Goal: Transaction & Acquisition: Book appointment/travel/reservation

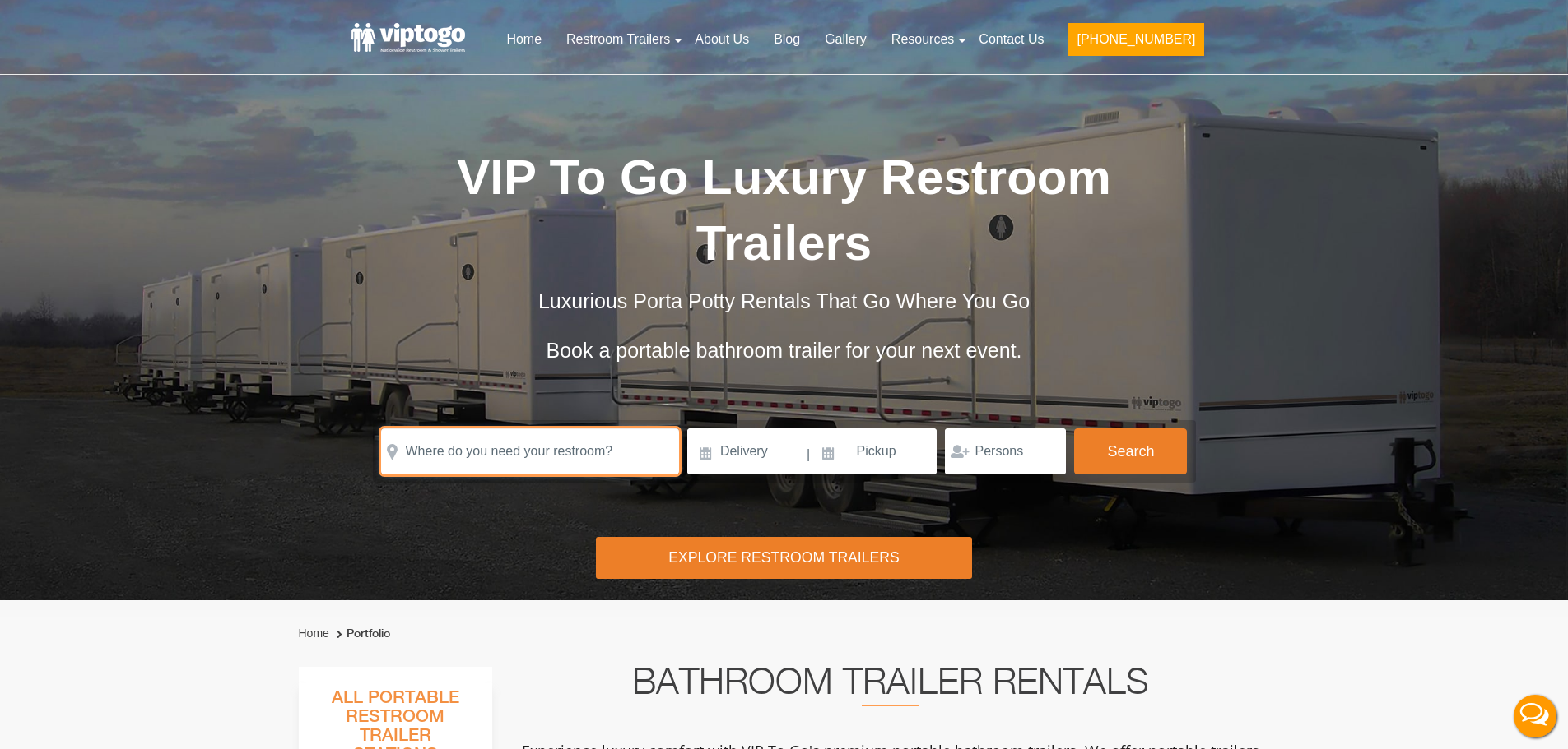
click at [515, 458] on input "text" at bounding box center [530, 452] width 298 height 46
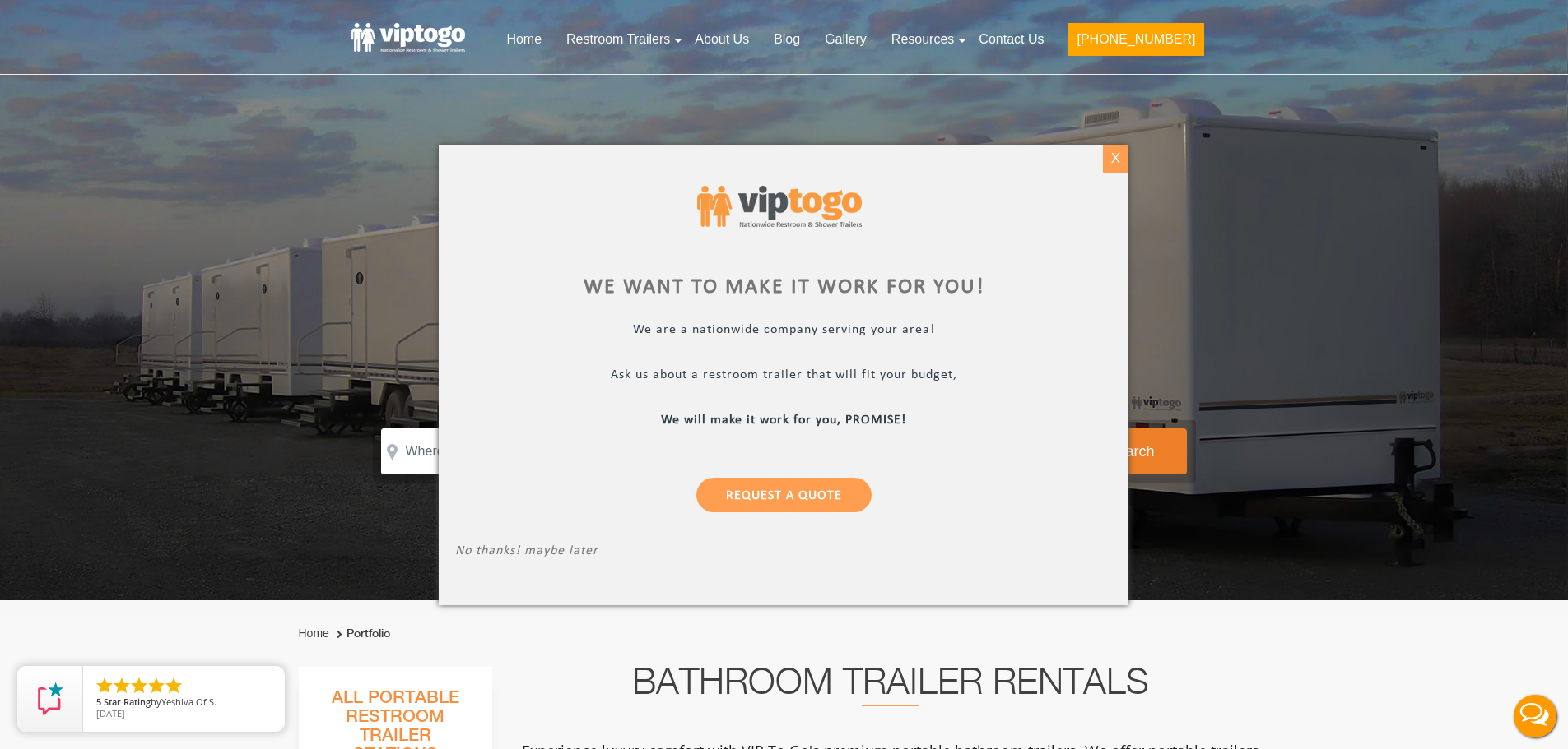
click at [1122, 158] on div "X" at bounding box center [1115, 159] width 26 height 28
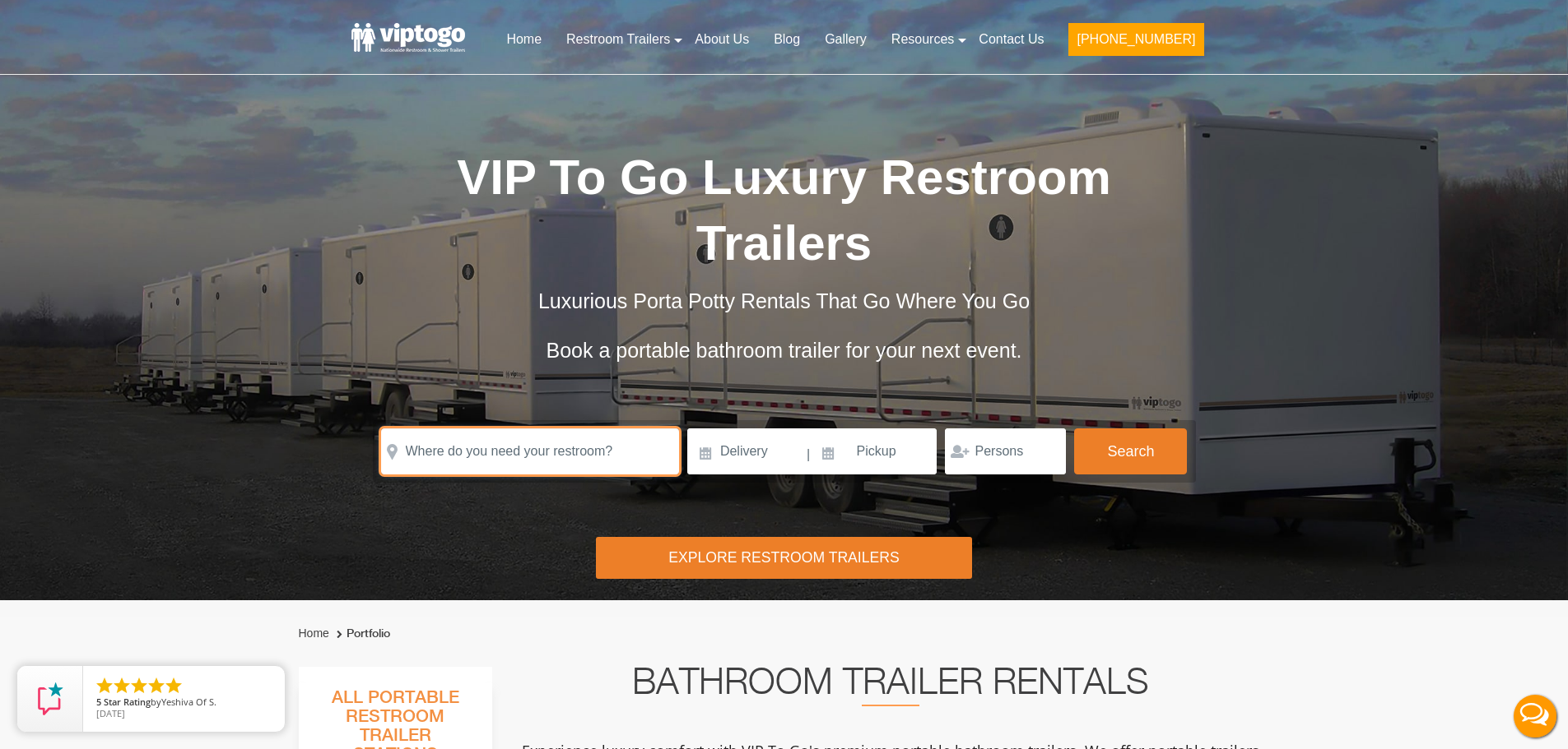
click at [476, 435] on input "text" at bounding box center [530, 452] width 298 height 46
click at [537, 463] on input "text" at bounding box center [530, 452] width 298 height 46
click at [533, 443] on input "text" at bounding box center [530, 452] width 298 height 46
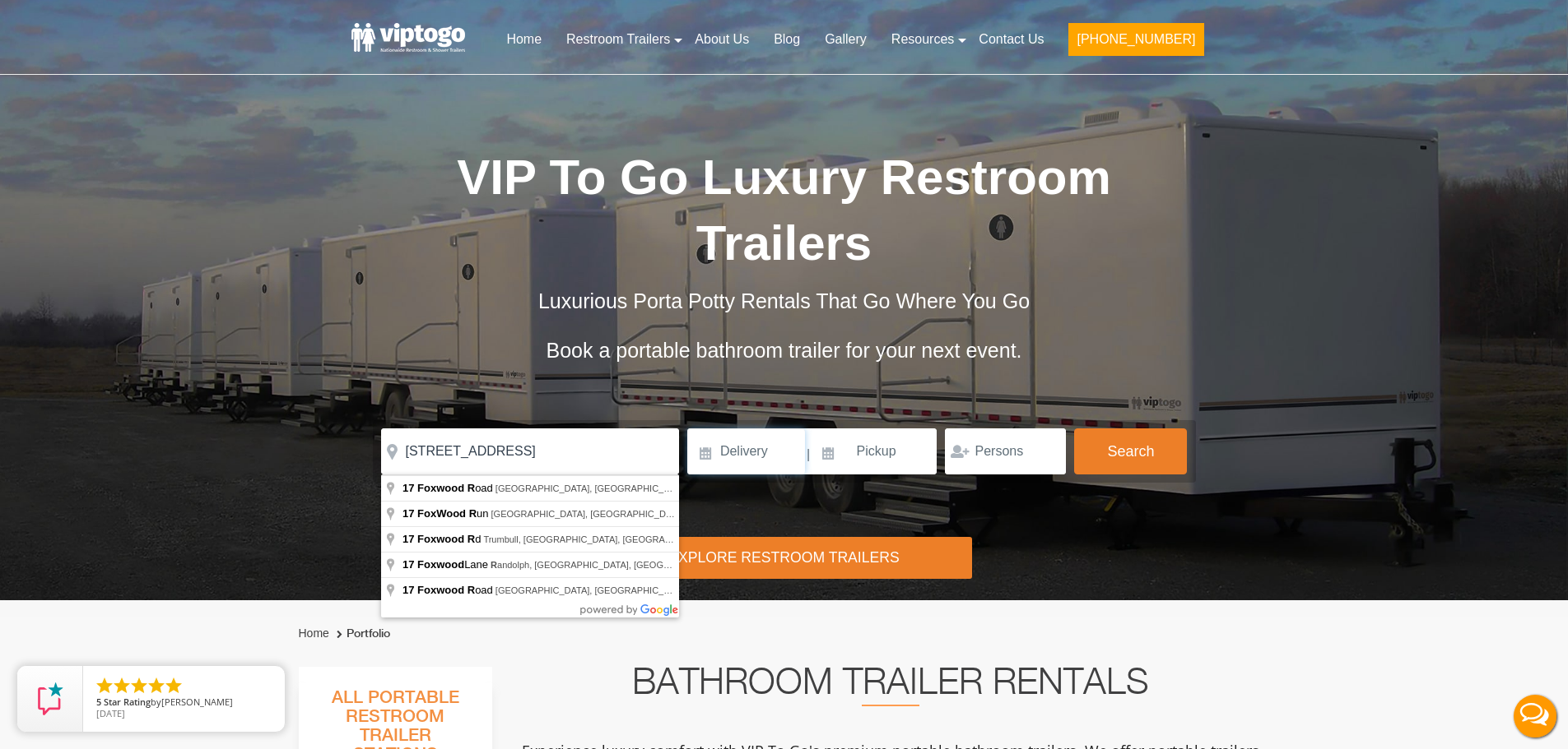
click button "autobtn" at bounding box center [0, 0] width 0 height 0
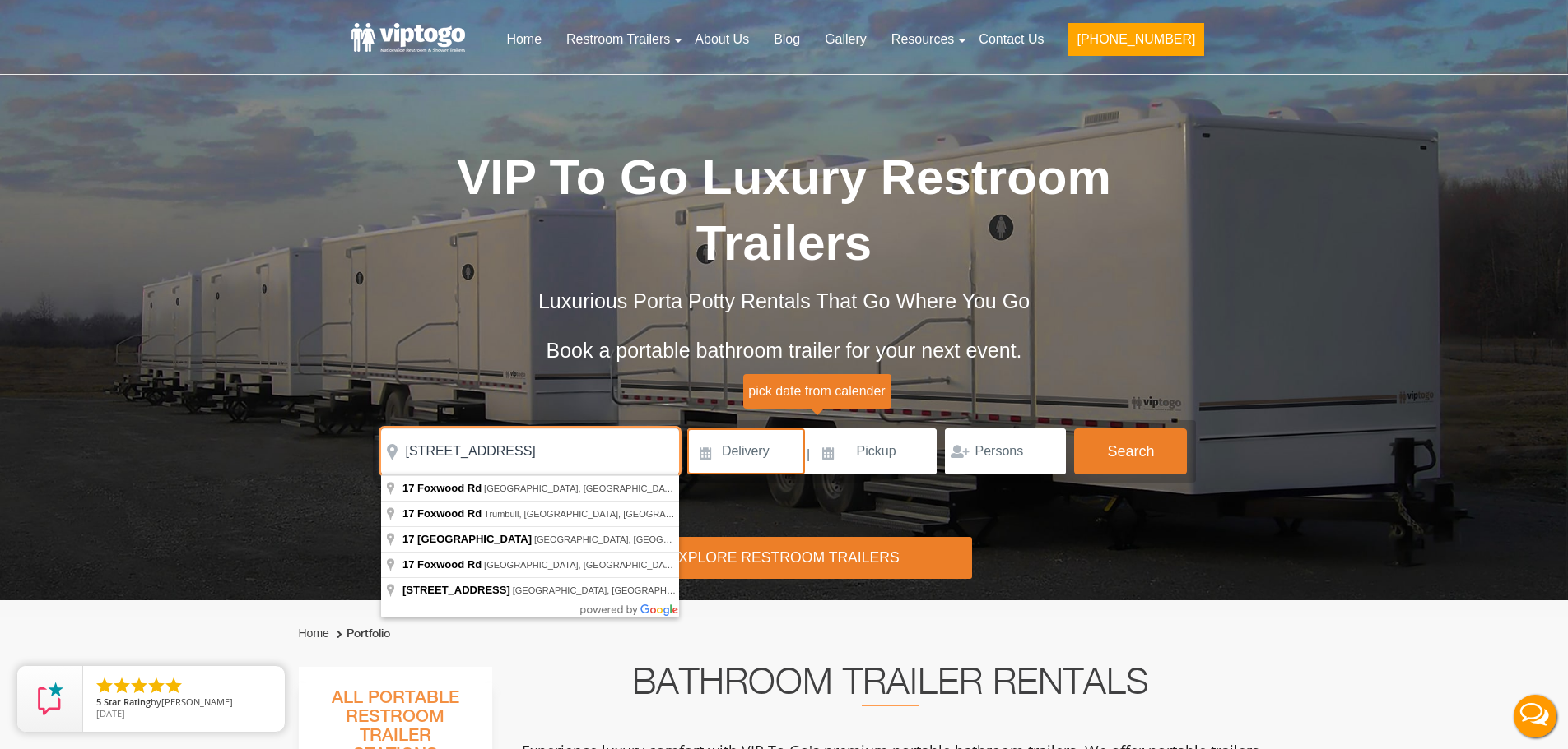
click at [534, 457] on input "17 foxwood rd" at bounding box center [530, 452] width 298 height 46
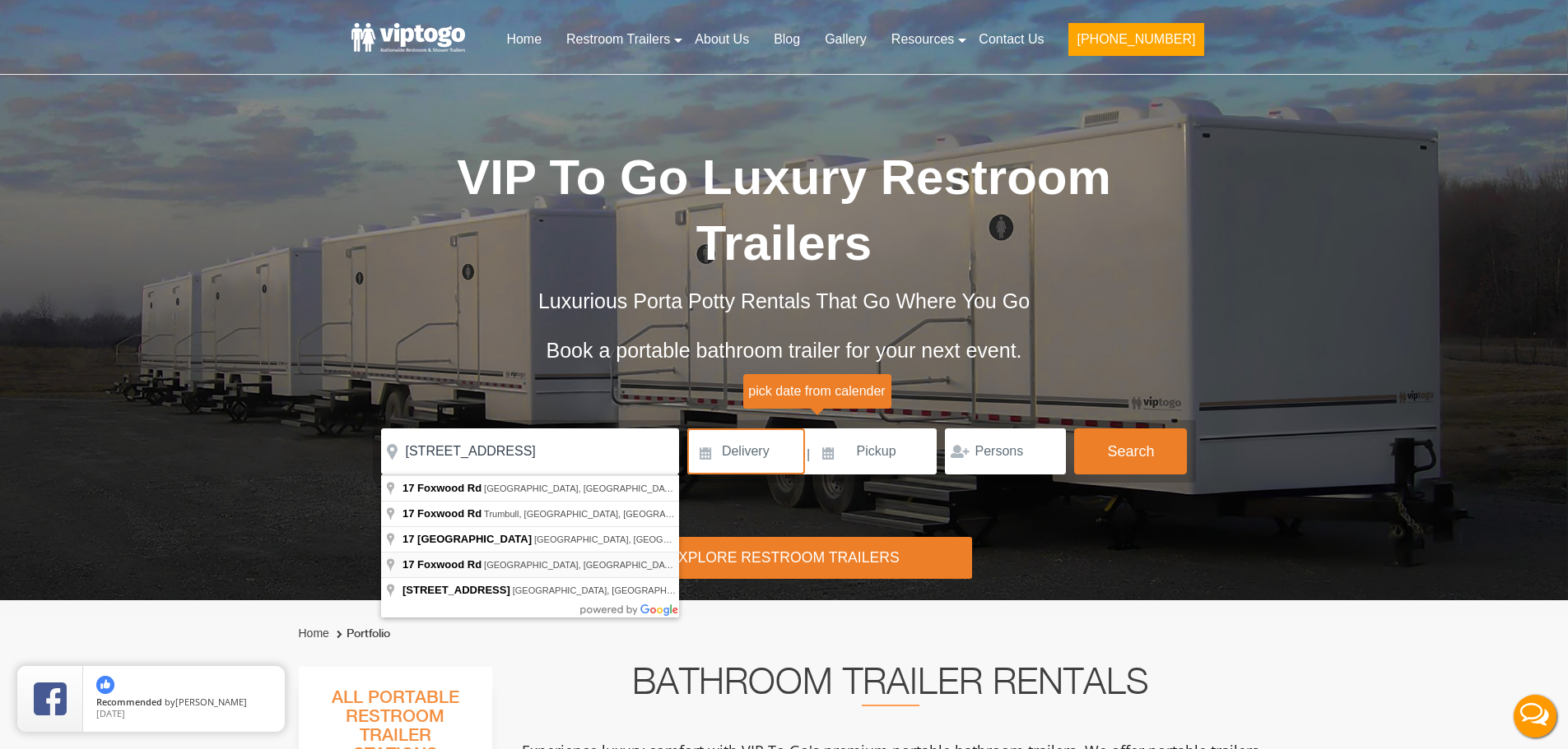
type input "17 Foxwood Rd, Kings Point, NY, USA"
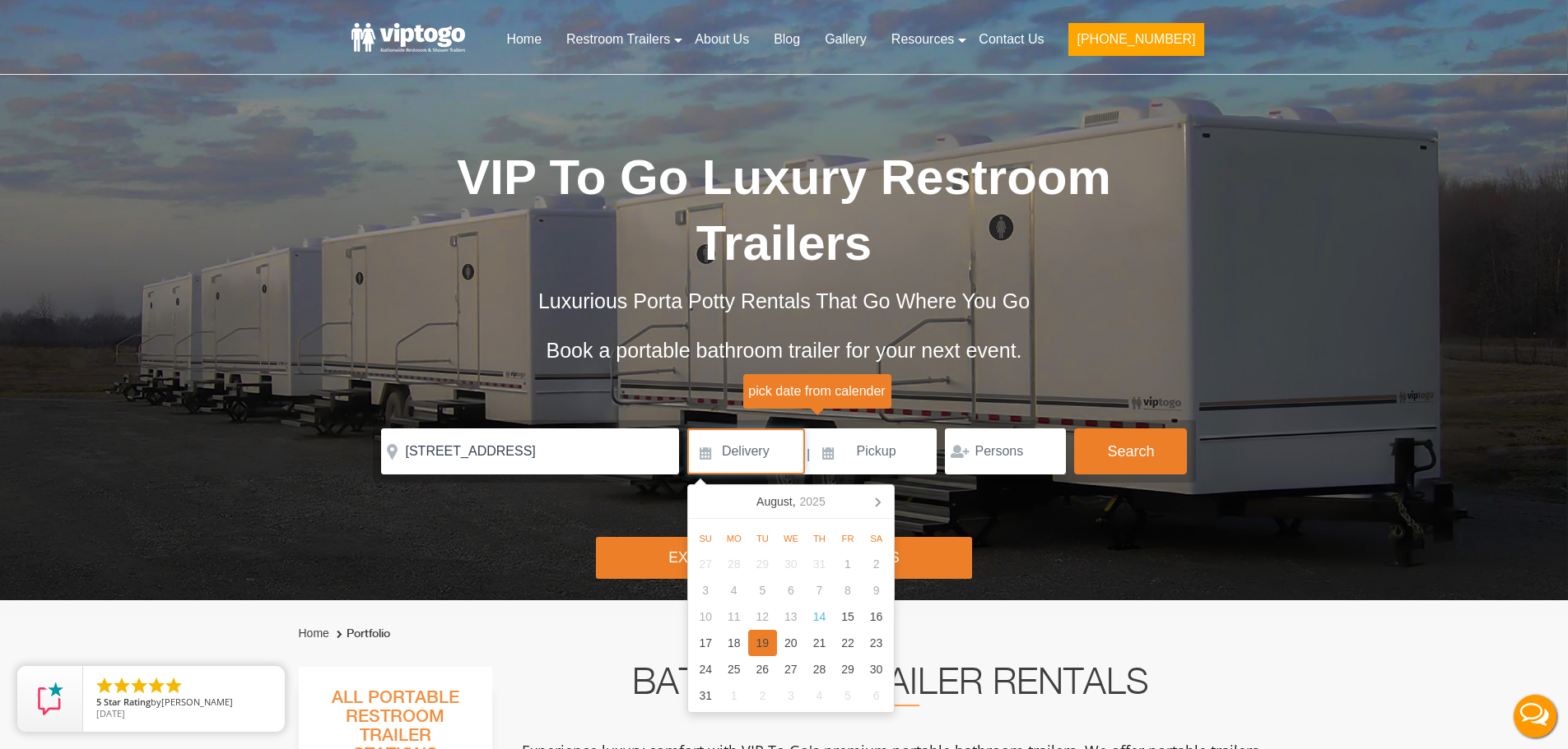
click at [759, 641] on div "19" at bounding box center [762, 643] width 29 height 26
type input "[DATE]"
click at [759, 641] on div "19" at bounding box center [762, 643] width 29 height 26
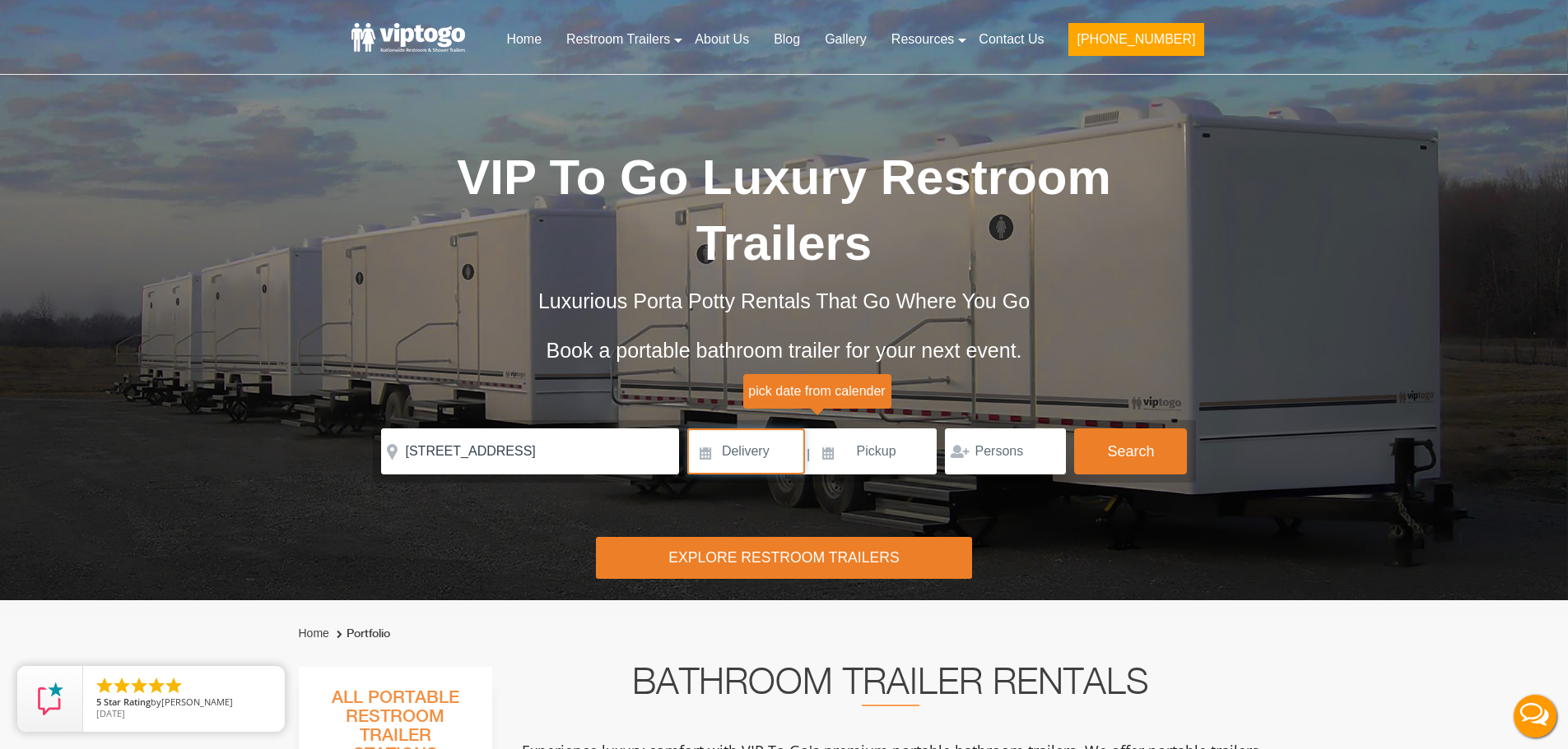
type input "[DATE]"
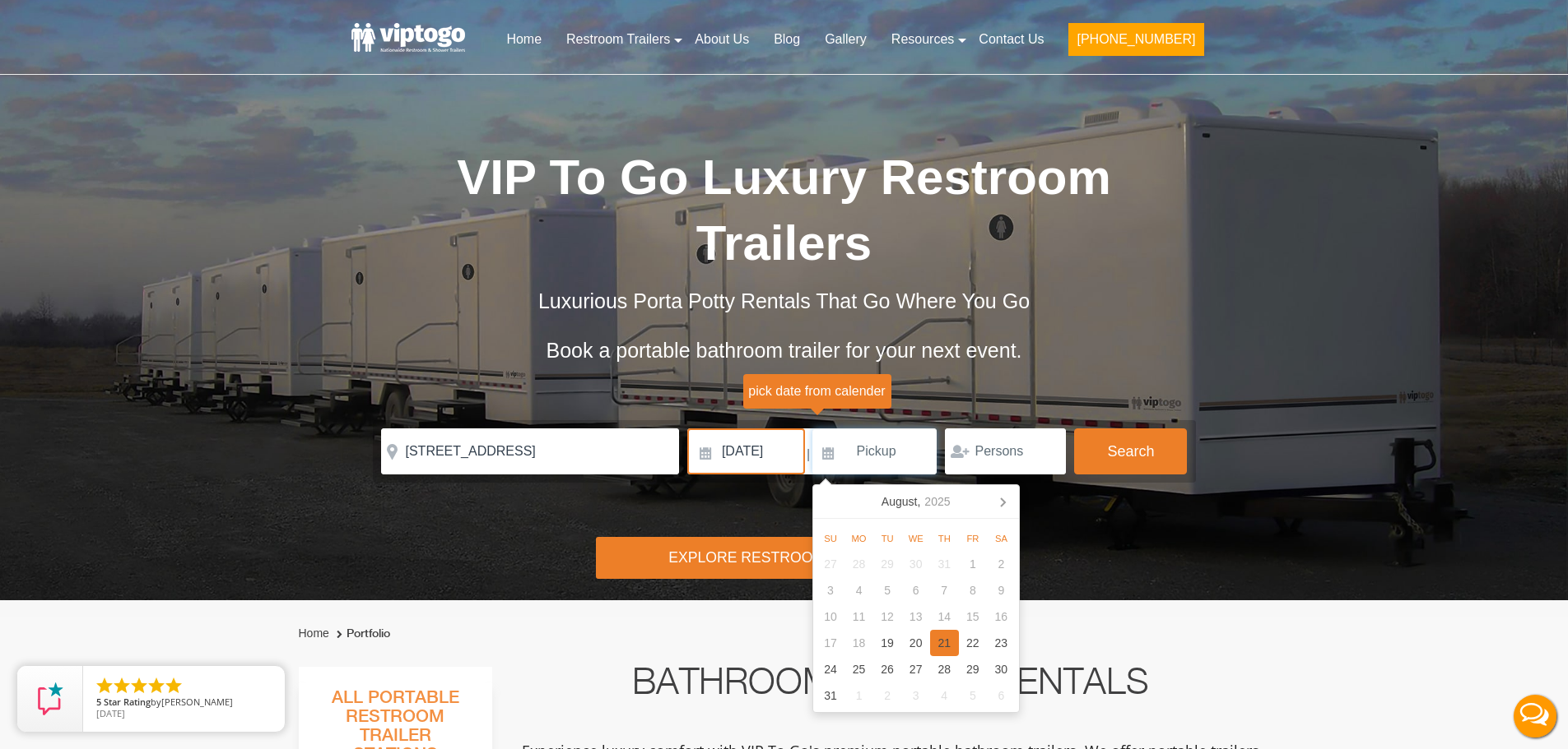
click at [944, 644] on div "21" at bounding box center [944, 643] width 29 height 26
type input "[DATE]"
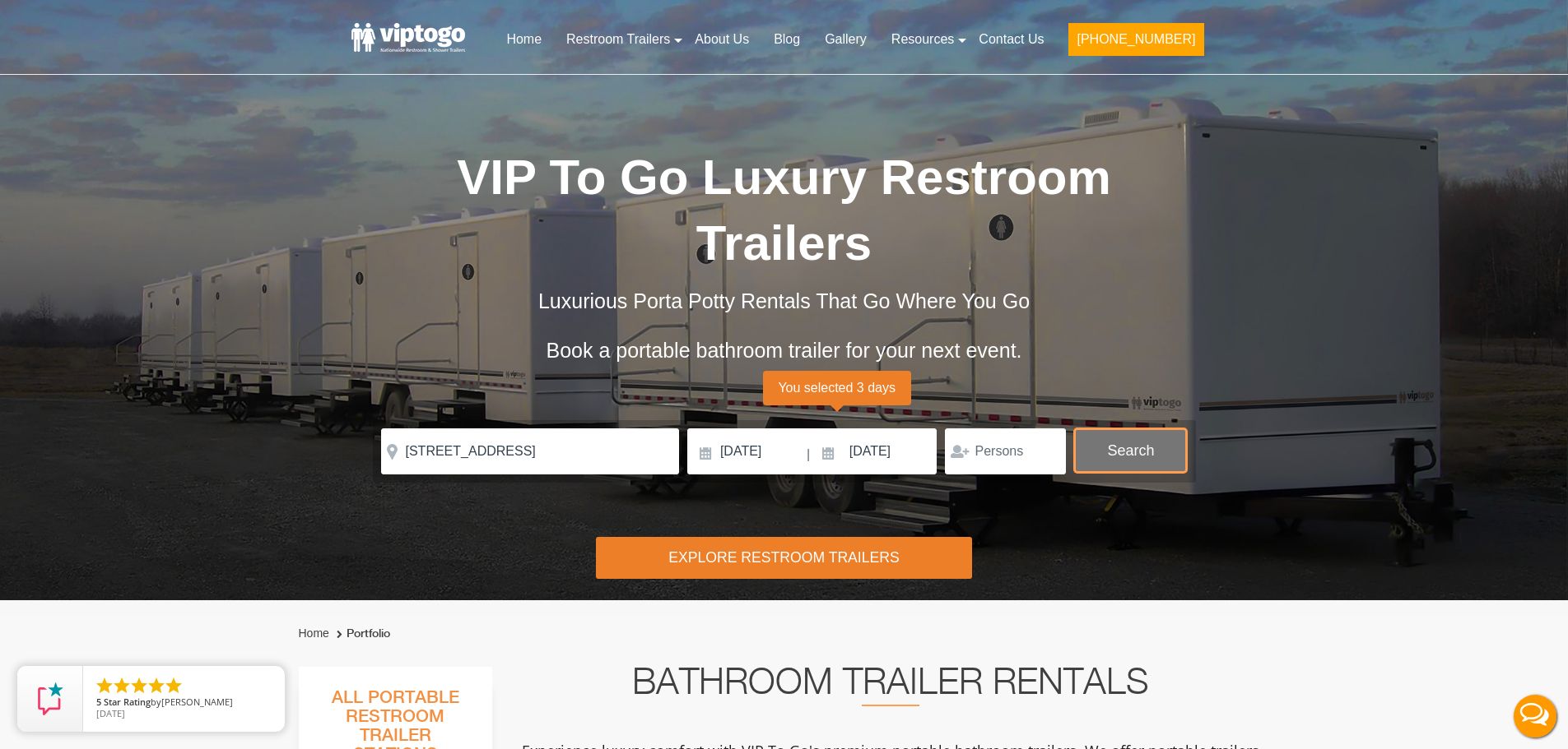
click at [1137, 449] on button "Search" at bounding box center [1130, 451] width 113 height 44
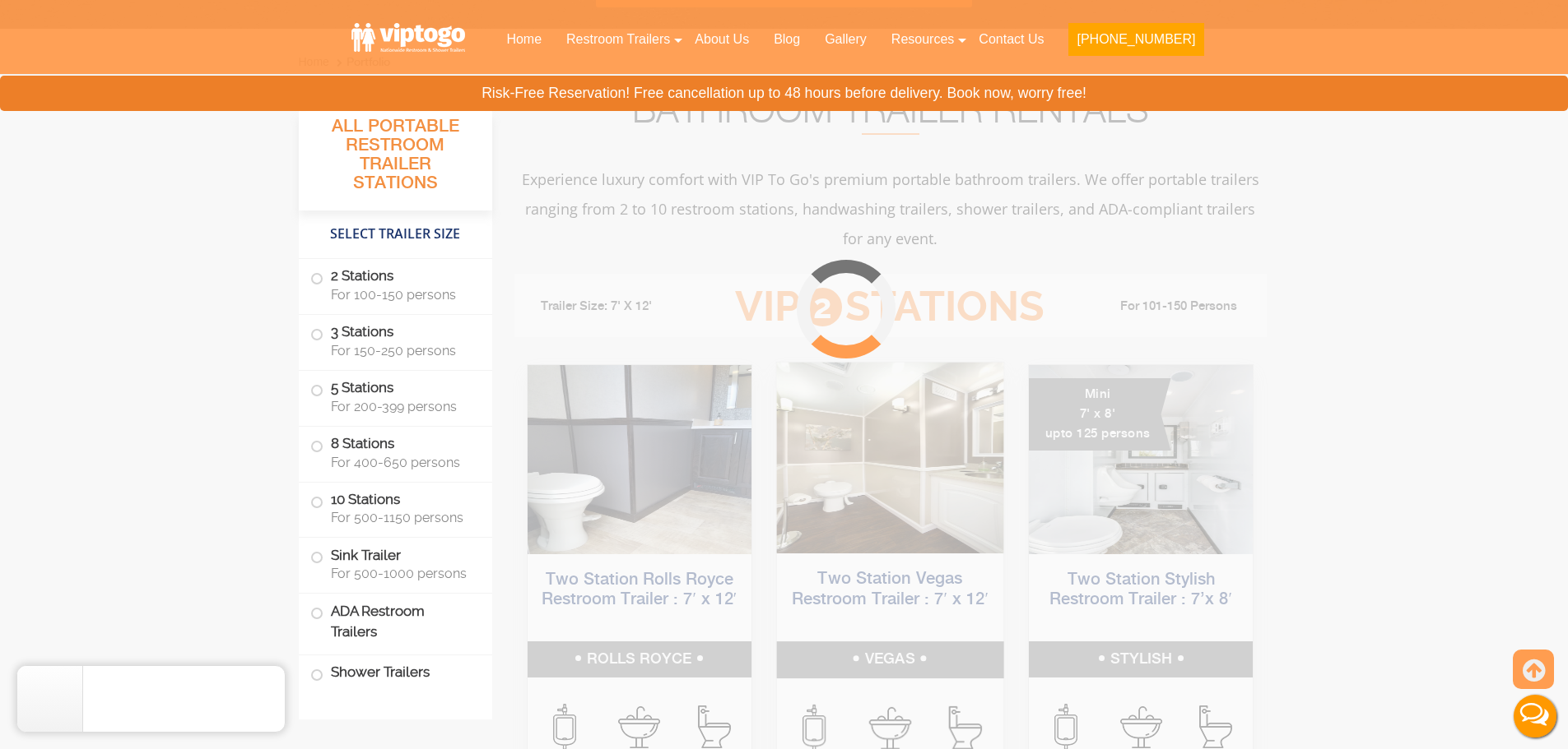
scroll to position [667, 0]
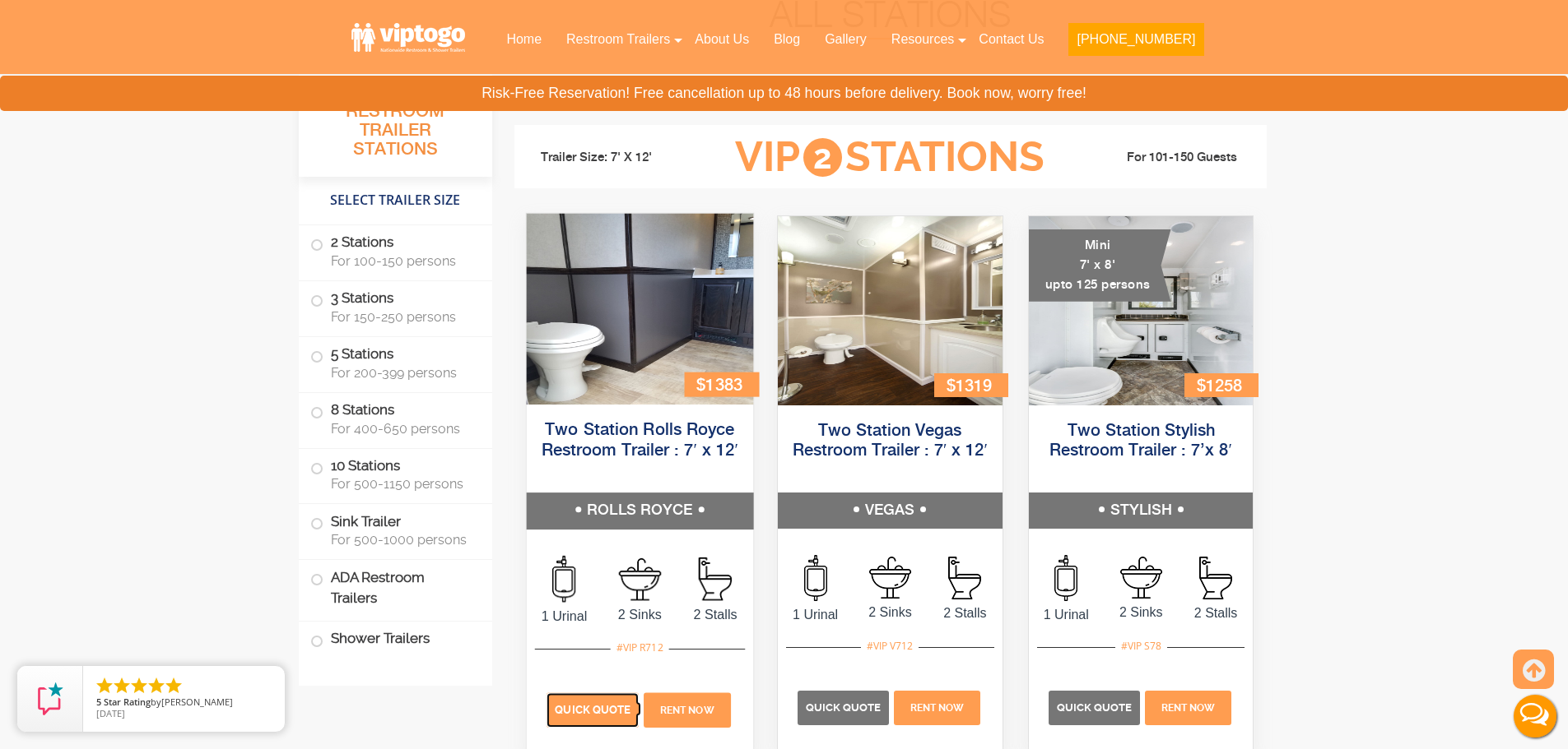
click at [617, 706] on span "Quick Quote" at bounding box center [593, 709] width 76 height 12
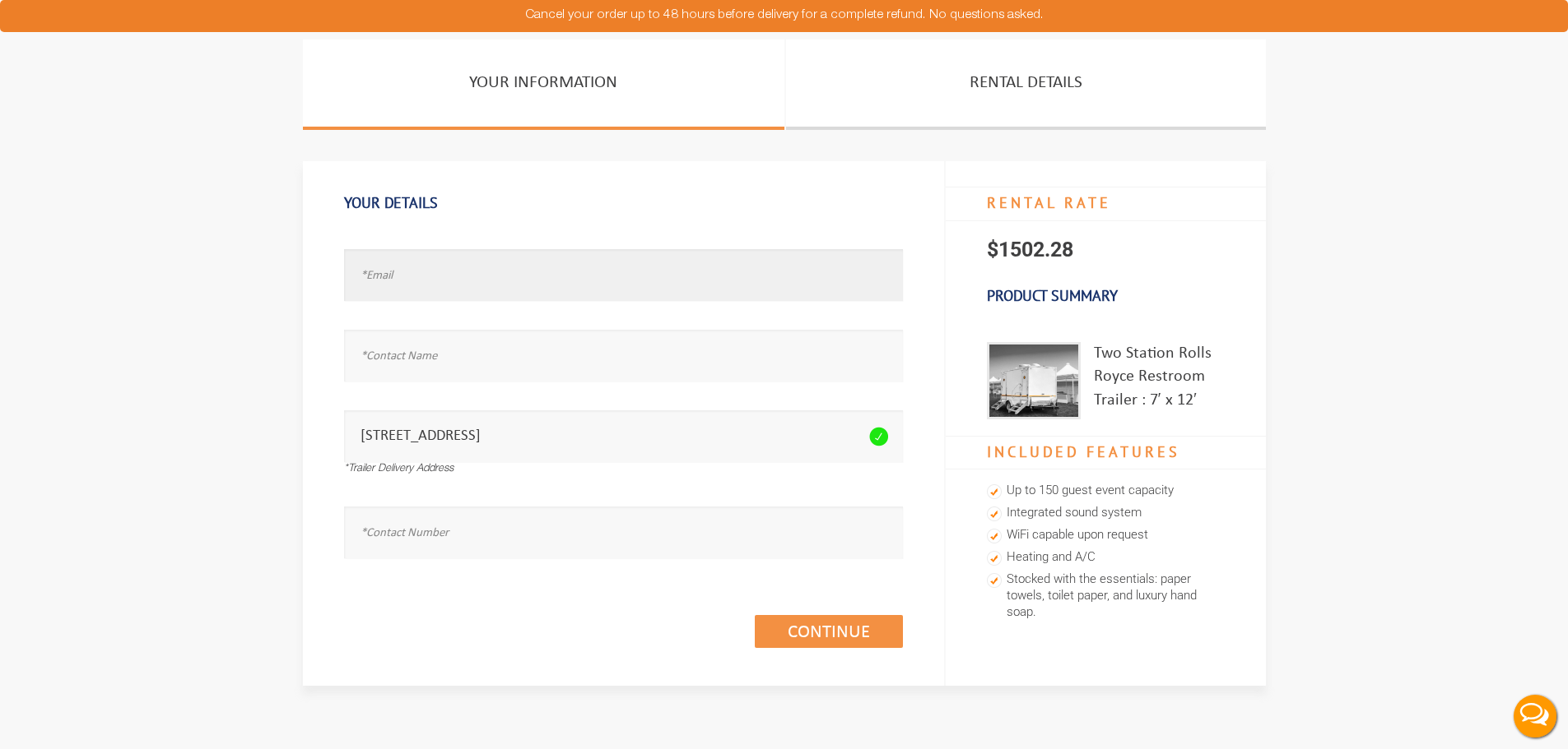
click at [532, 272] on input "text" at bounding box center [623, 275] width 559 height 52
type input "michelleo@johntogo.com"
drag, startPoint x: 408, startPoint y: 322, endPoint x: 427, endPoint y: 344, distance: 29.1
click at [408, 325] on div "Full Name is required." at bounding box center [623, 350] width 559 height 81
click at [427, 344] on input "text" at bounding box center [623, 356] width 559 height 52
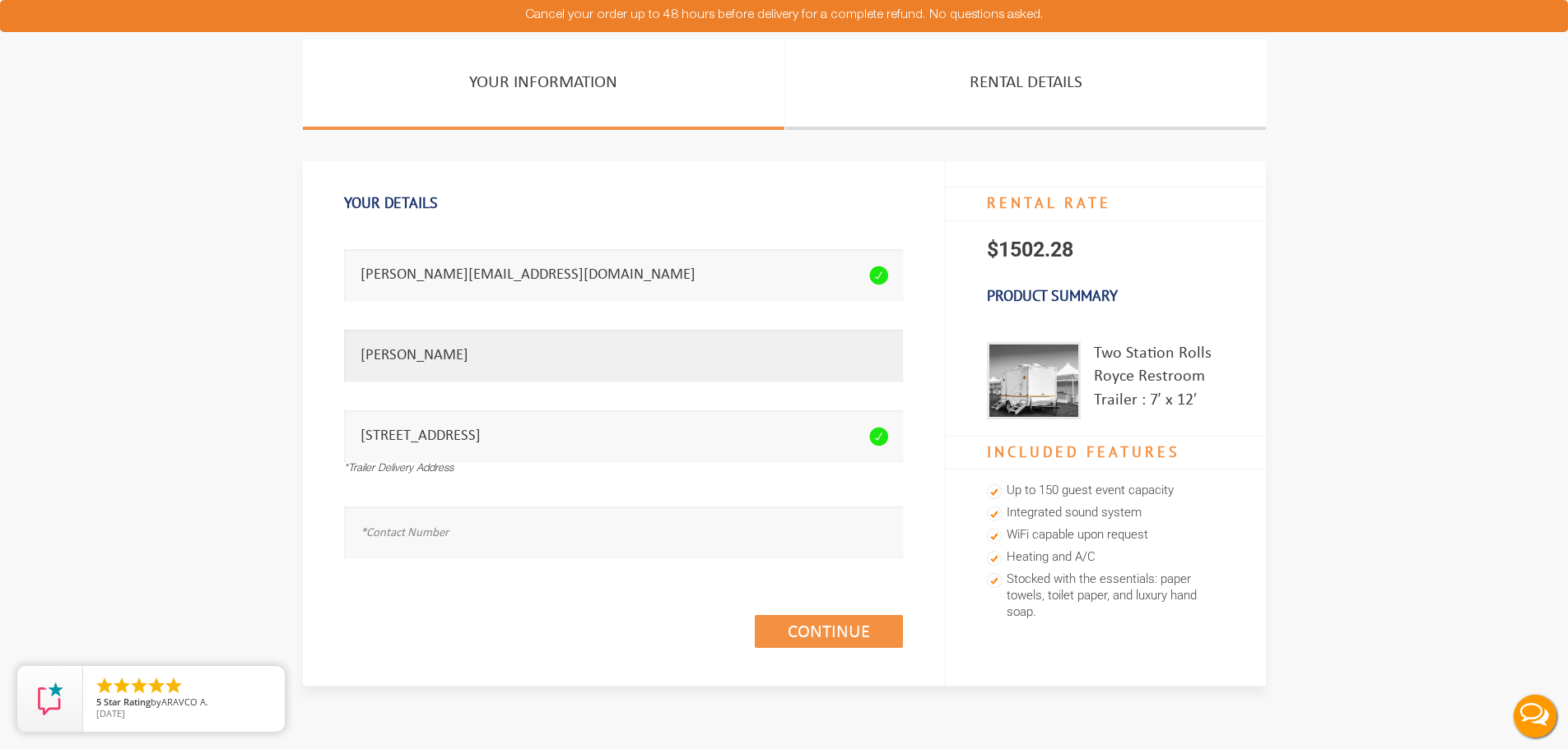
type input "michelle"
click at [565, 528] on input "text" at bounding box center [623, 533] width 559 height 52
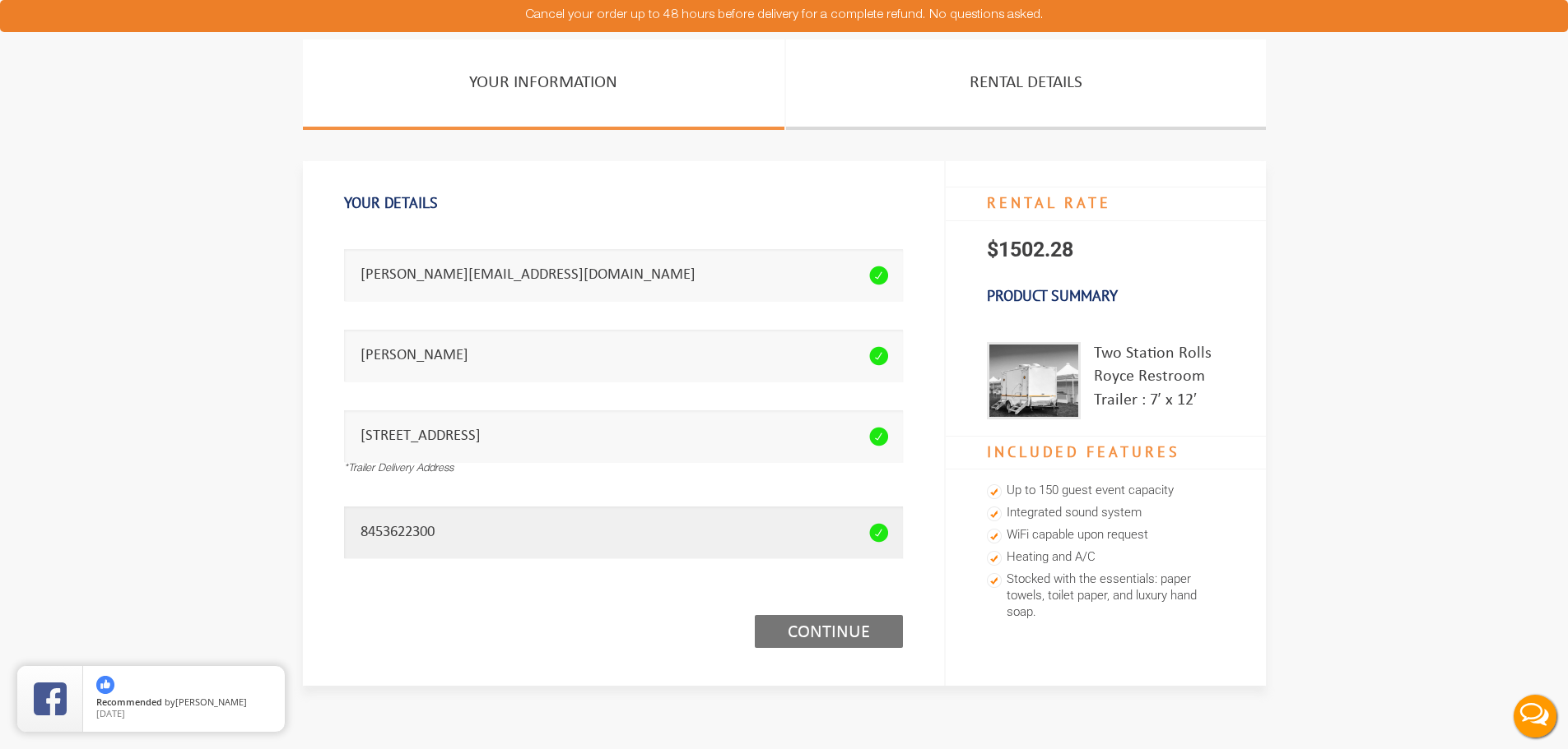
type input "8453622300"
click at [884, 644] on link "Continue (1/3)" at bounding box center [828, 631] width 148 height 33
click at [869, 621] on link "Continue (1/3)" at bounding box center [828, 631] width 148 height 33
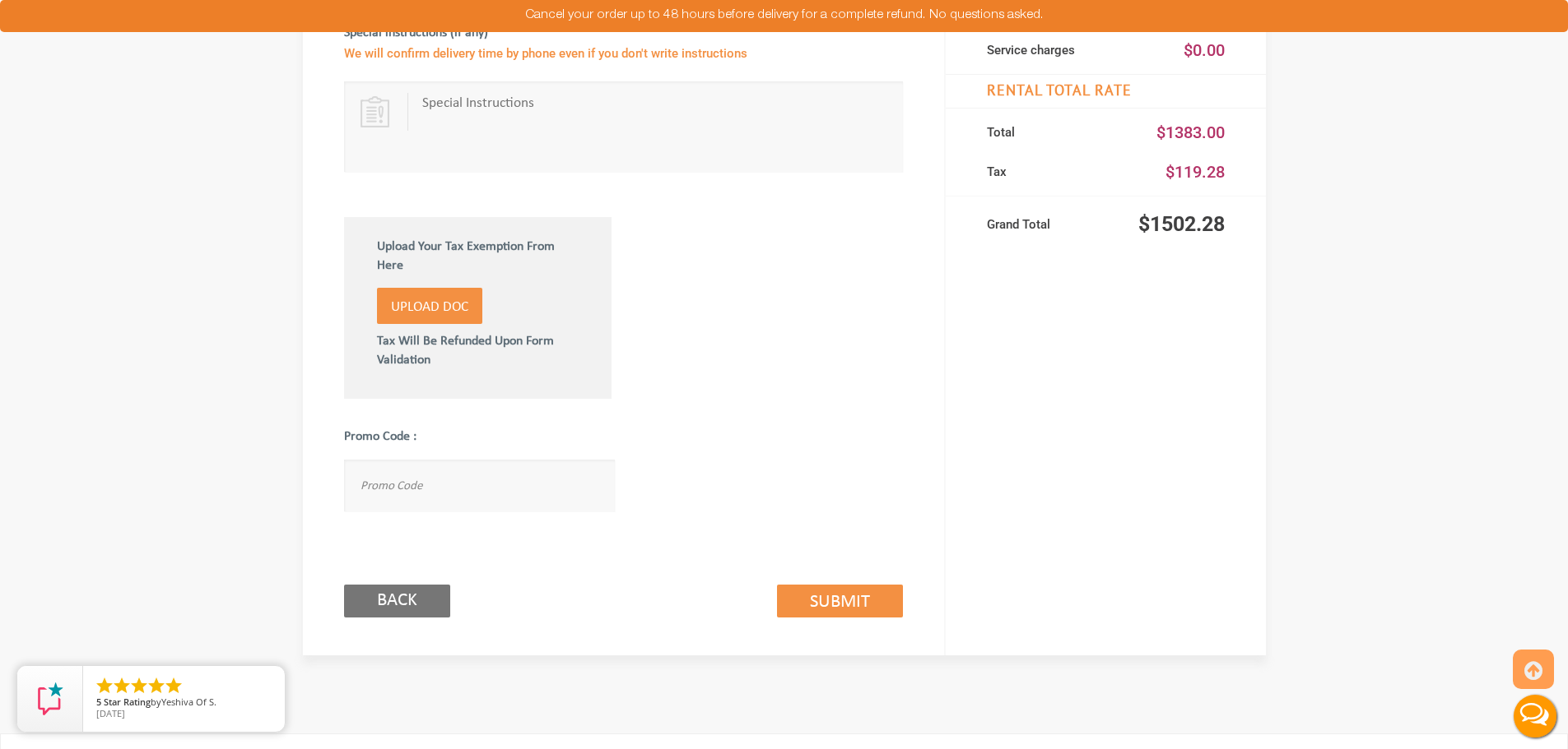
scroll to position [822, 0]
click at [846, 595] on link "Submit (2/3)" at bounding box center [839, 599] width 126 height 33
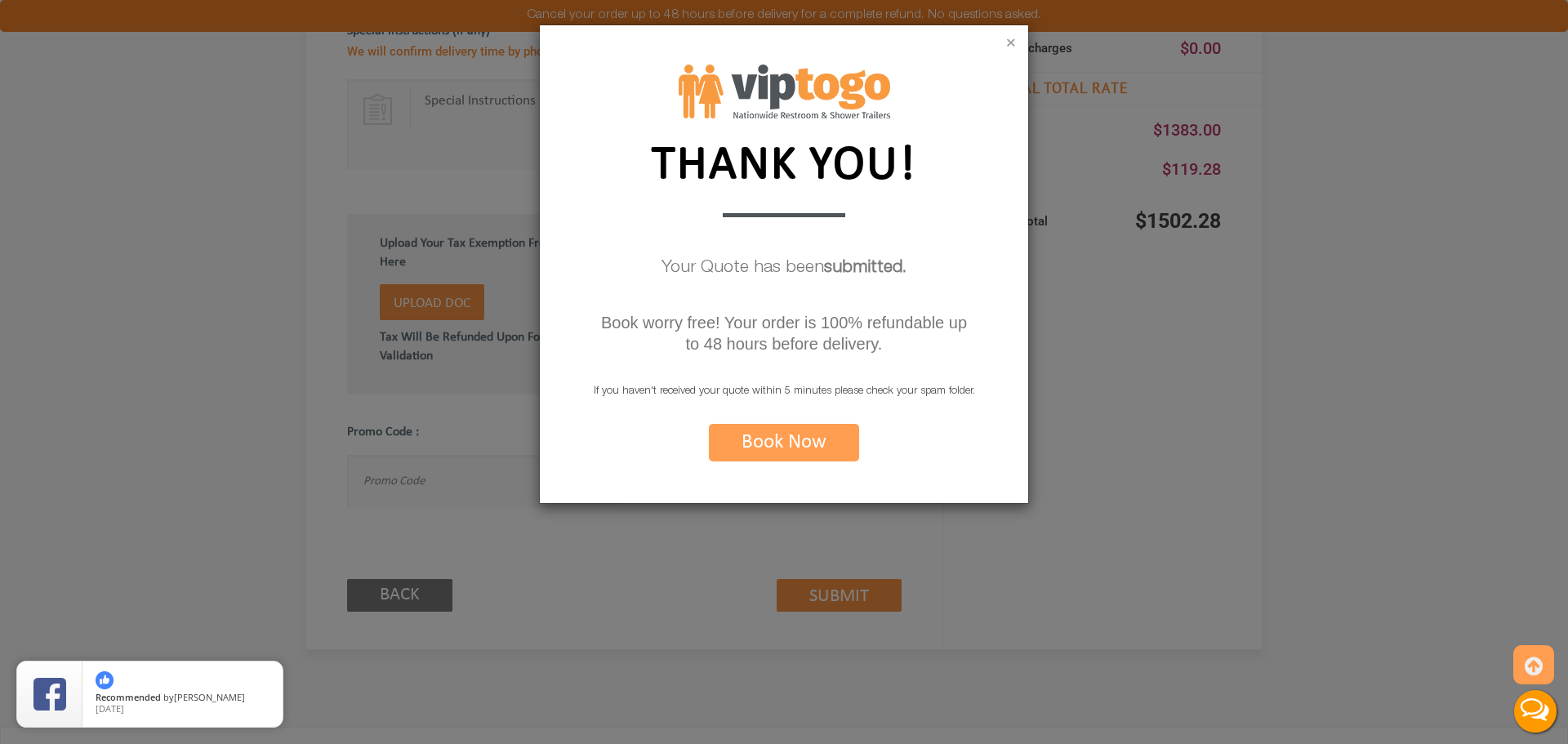
click at [1015, 46] on button "×" at bounding box center [1011, 44] width 10 height 16
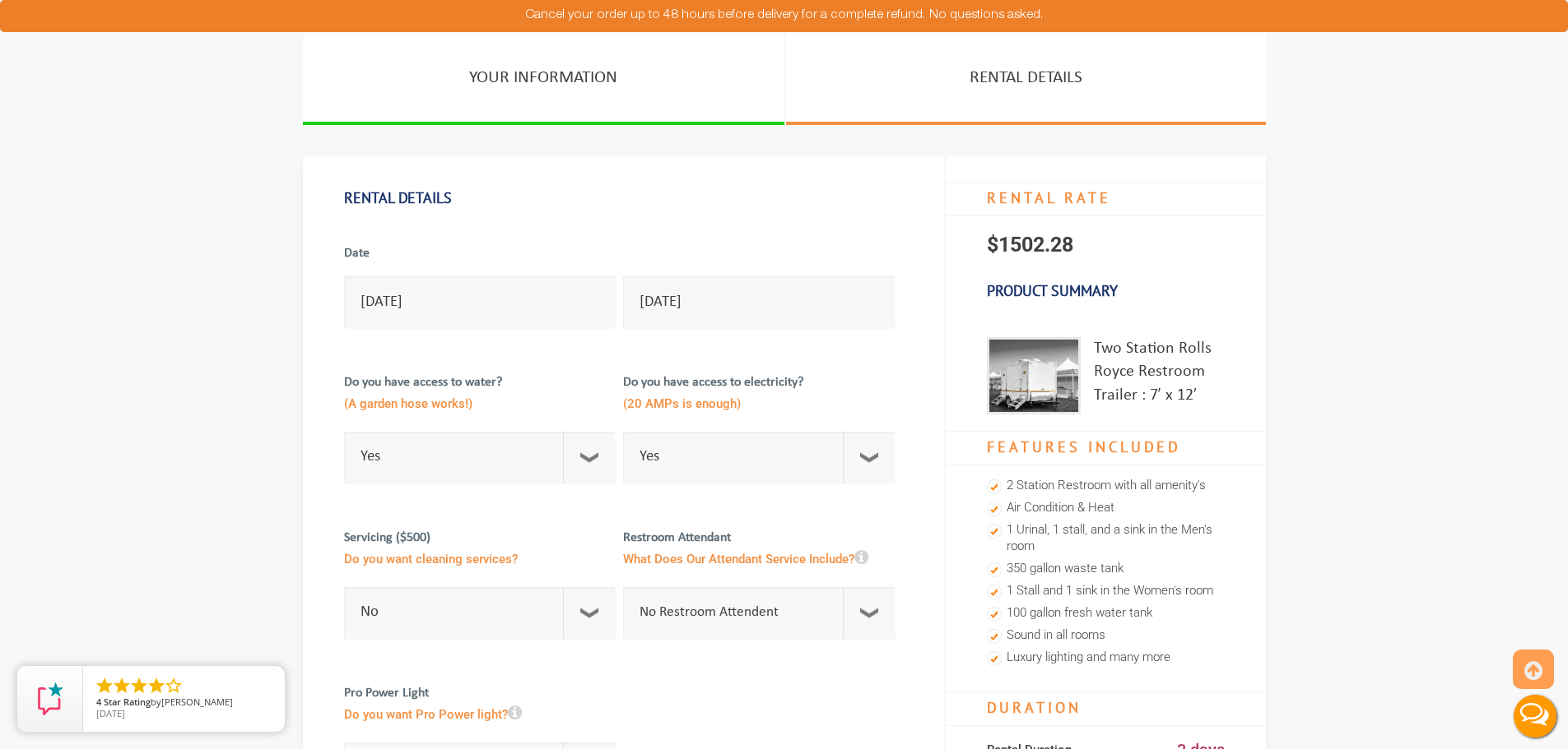
scroll to position [0, 0]
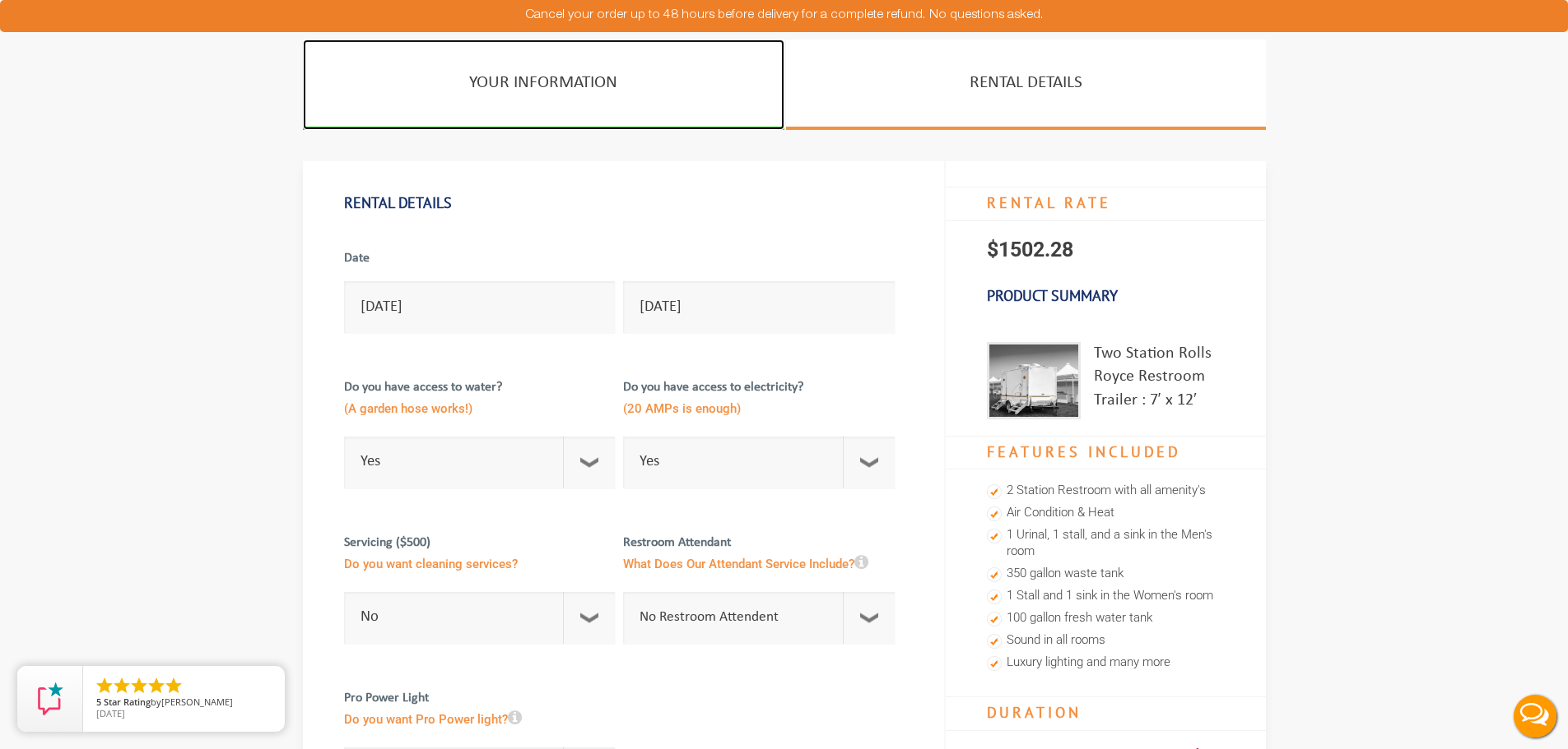
click at [544, 77] on link "YOUR INFORMATION" at bounding box center [544, 85] width 482 height 91
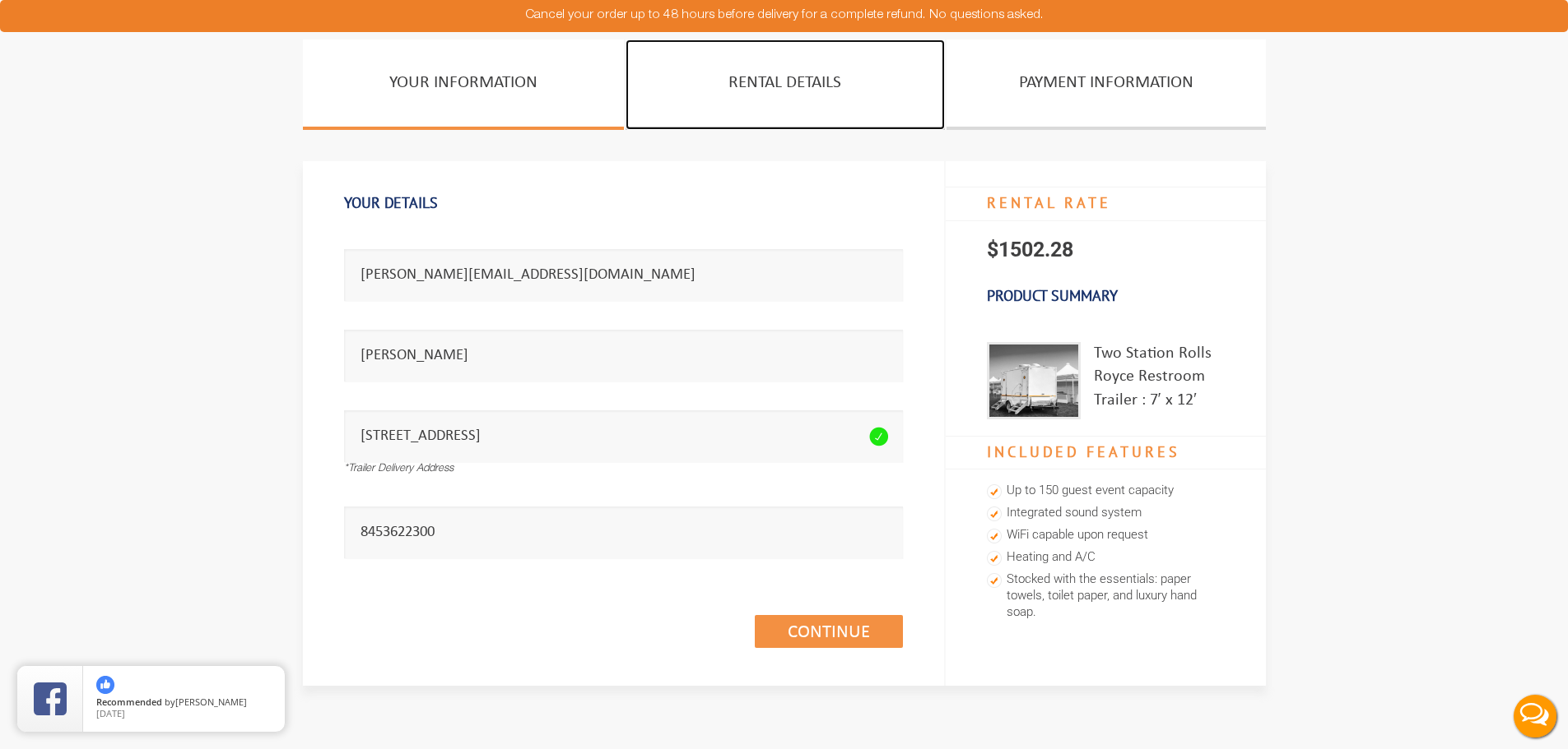
click at [842, 91] on link "Rental Details" at bounding box center [785, 85] width 320 height 91
click at [812, 87] on link "Rental Details" at bounding box center [785, 85] width 320 height 91
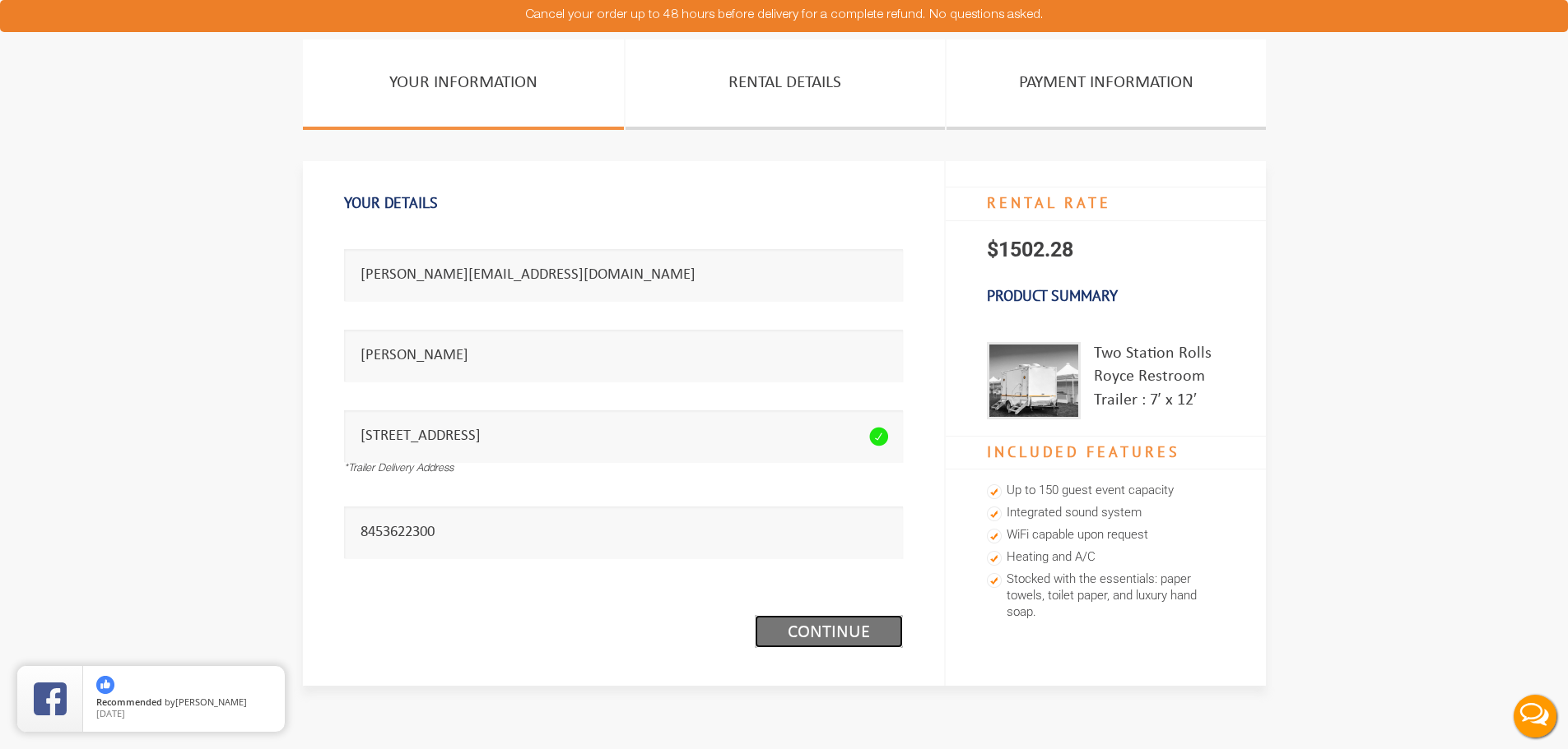
click at [836, 627] on link "Continue (1/3)" at bounding box center [828, 631] width 148 height 33
